Goal: Information Seeking & Learning: Learn about a topic

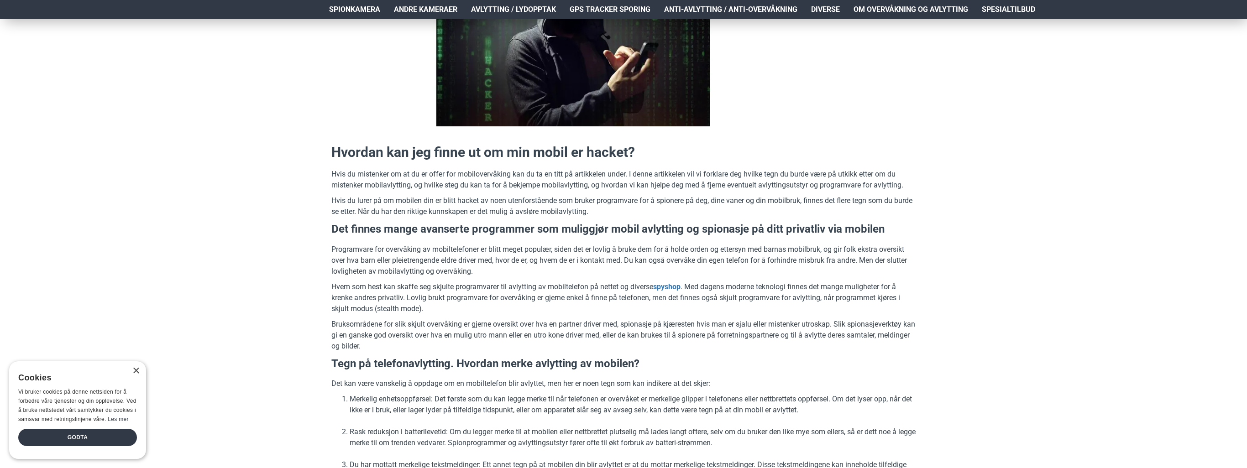
scroll to position [228, 0]
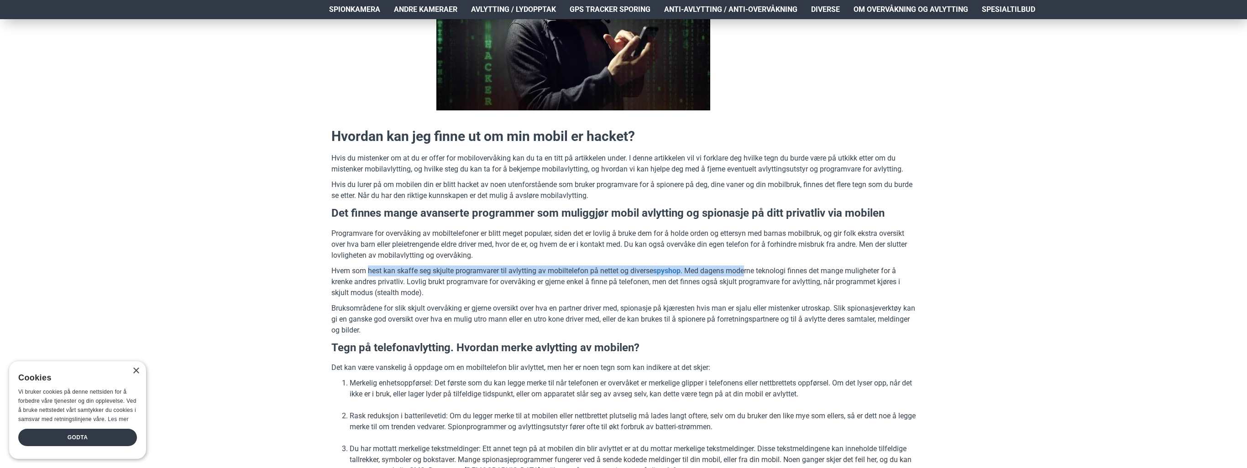
drag, startPoint x: 369, startPoint y: 268, endPoint x: 748, endPoint y: 272, distance: 379.3
click at [748, 272] on p "Hvem som hest kan skaffe seg skjulte programvarer til avlytting av mobiltelefon…" at bounding box center [623, 282] width 584 height 33
click at [668, 269] on link "spyshop" at bounding box center [666, 271] width 27 height 11
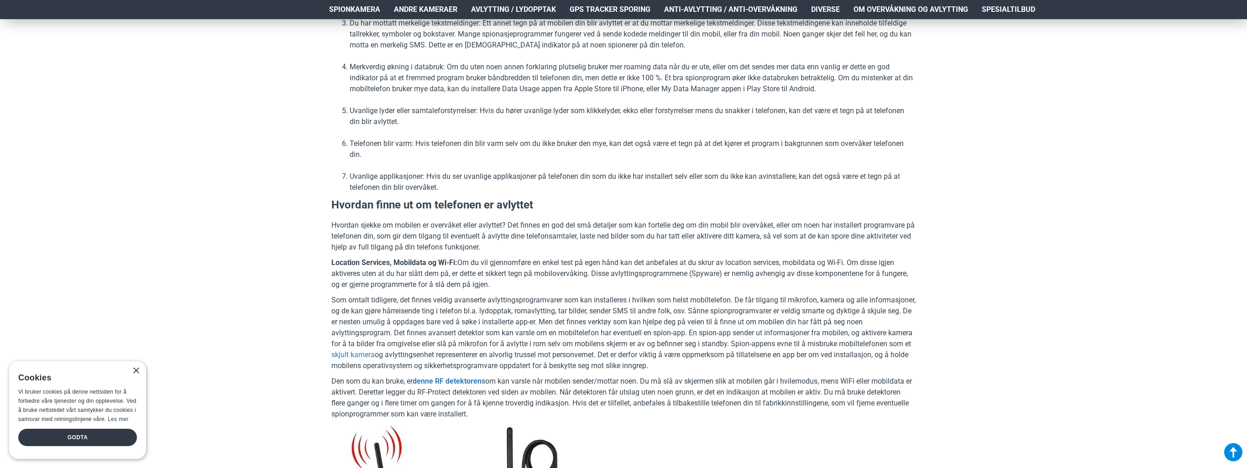
scroll to position [639, 0]
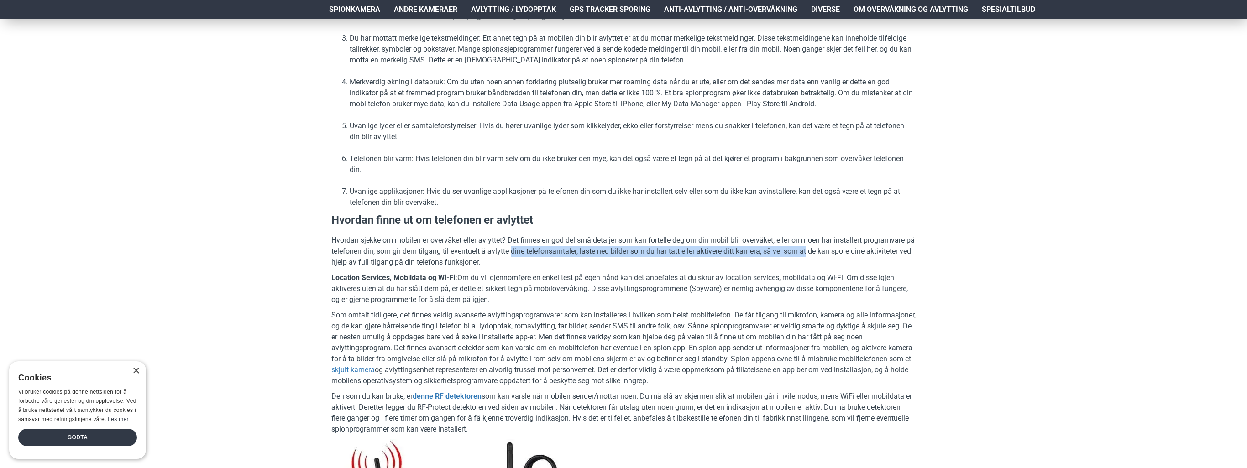
drag, startPoint x: 533, startPoint y: 251, endPoint x: 819, endPoint y: 255, distance: 286.2
click at [819, 255] on p "Hvordan sjekke om mobilen er overvåket eller avlyttet? Det finnes en god del sm…" at bounding box center [623, 251] width 584 height 33
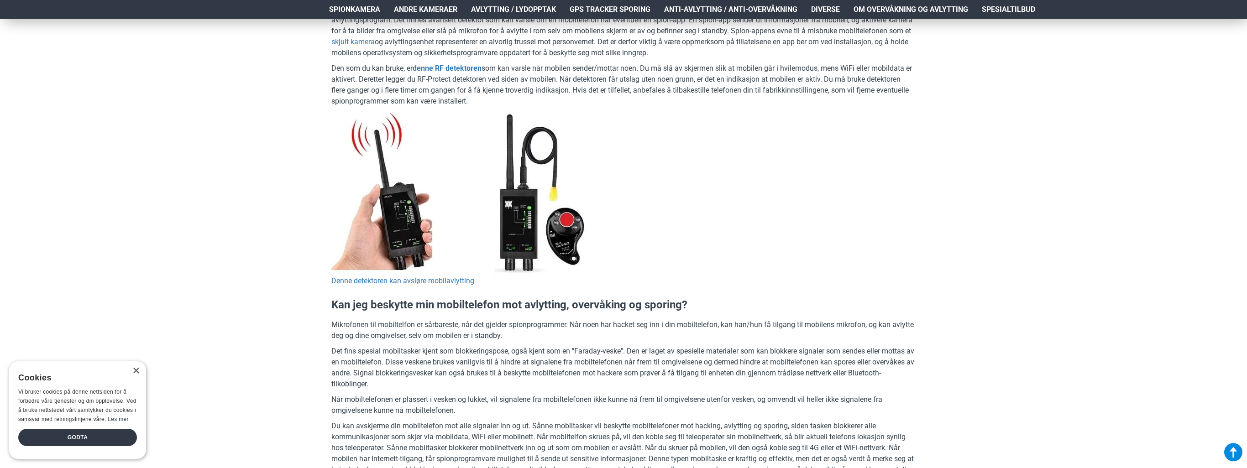
scroll to position [958, 0]
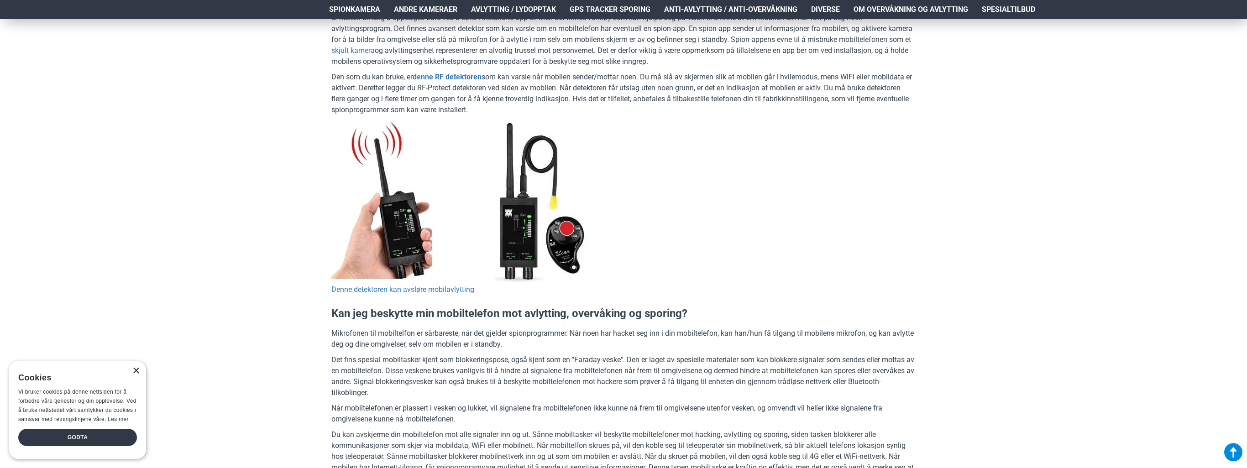
drag, startPoint x: 135, startPoint y: 372, endPoint x: 143, endPoint y: 370, distance: 8.0
click at [135, 372] on div "×" at bounding box center [135, 371] width 7 height 7
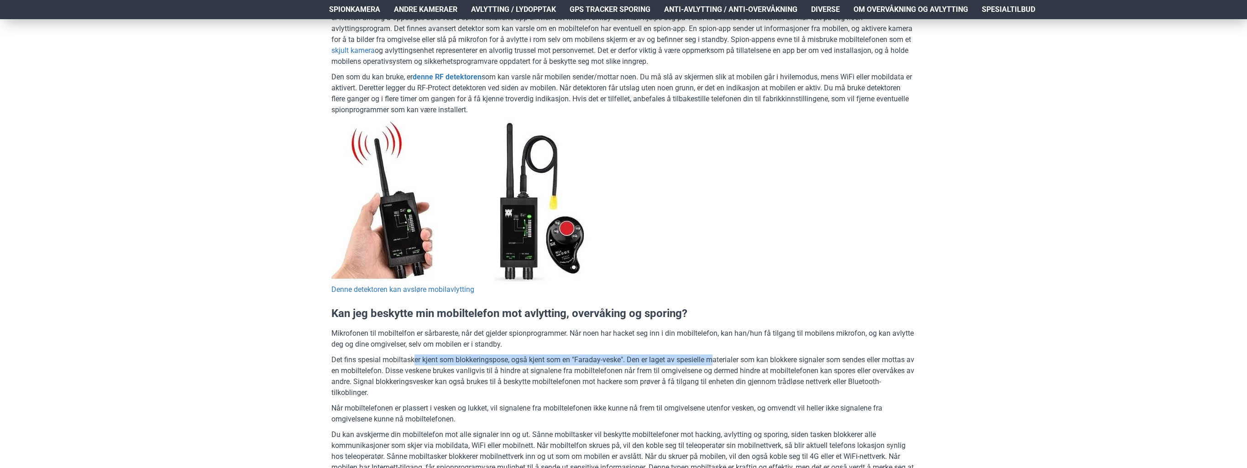
drag, startPoint x: 423, startPoint y: 358, endPoint x: 717, endPoint y: 364, distance: 294.5
click at [717, 364] on p "Det fins spesial mobiltasker kjent som blokkeringspose, også kjent som en "Fara…" at bounding box center [623, 377] width 584 height 44
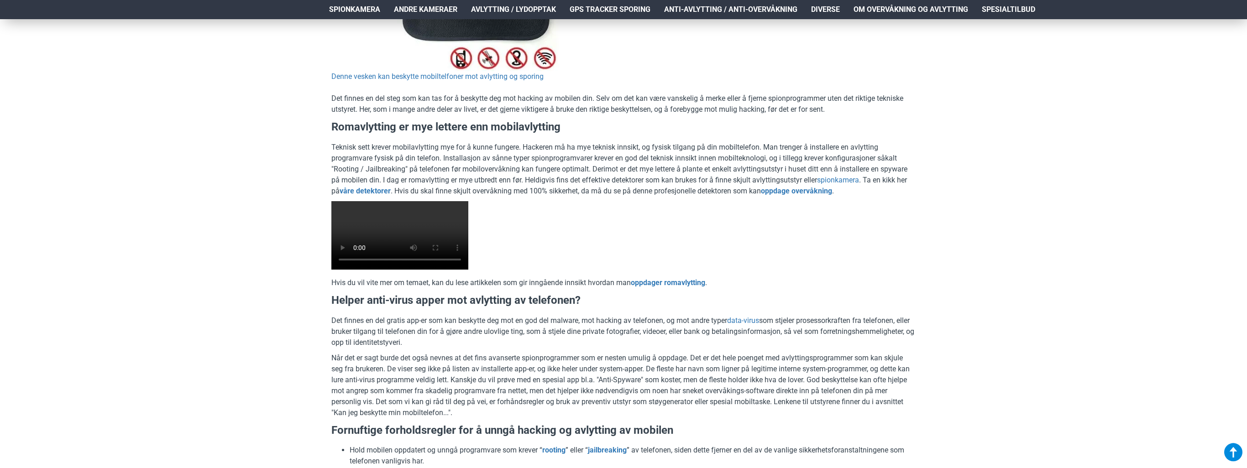
scroll to position [1552, 0]
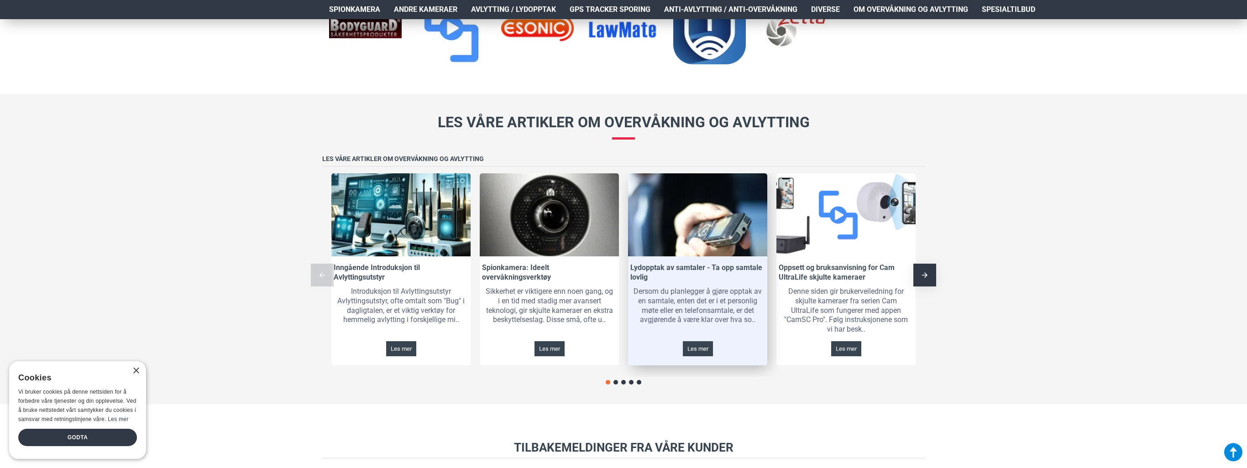
scroll to position [1506, 0]
